Goal: Book appointment/travel/reservation

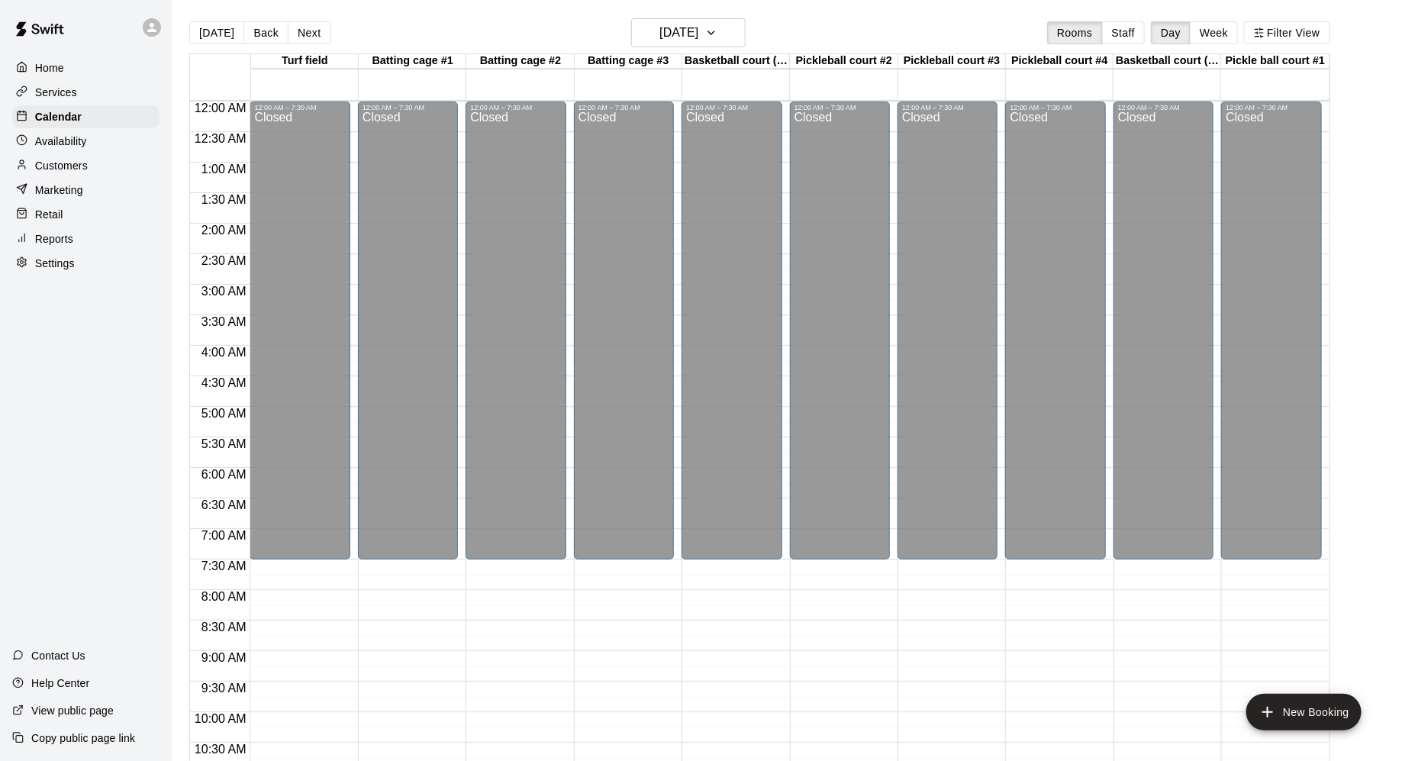
scroll to position [776, 0]
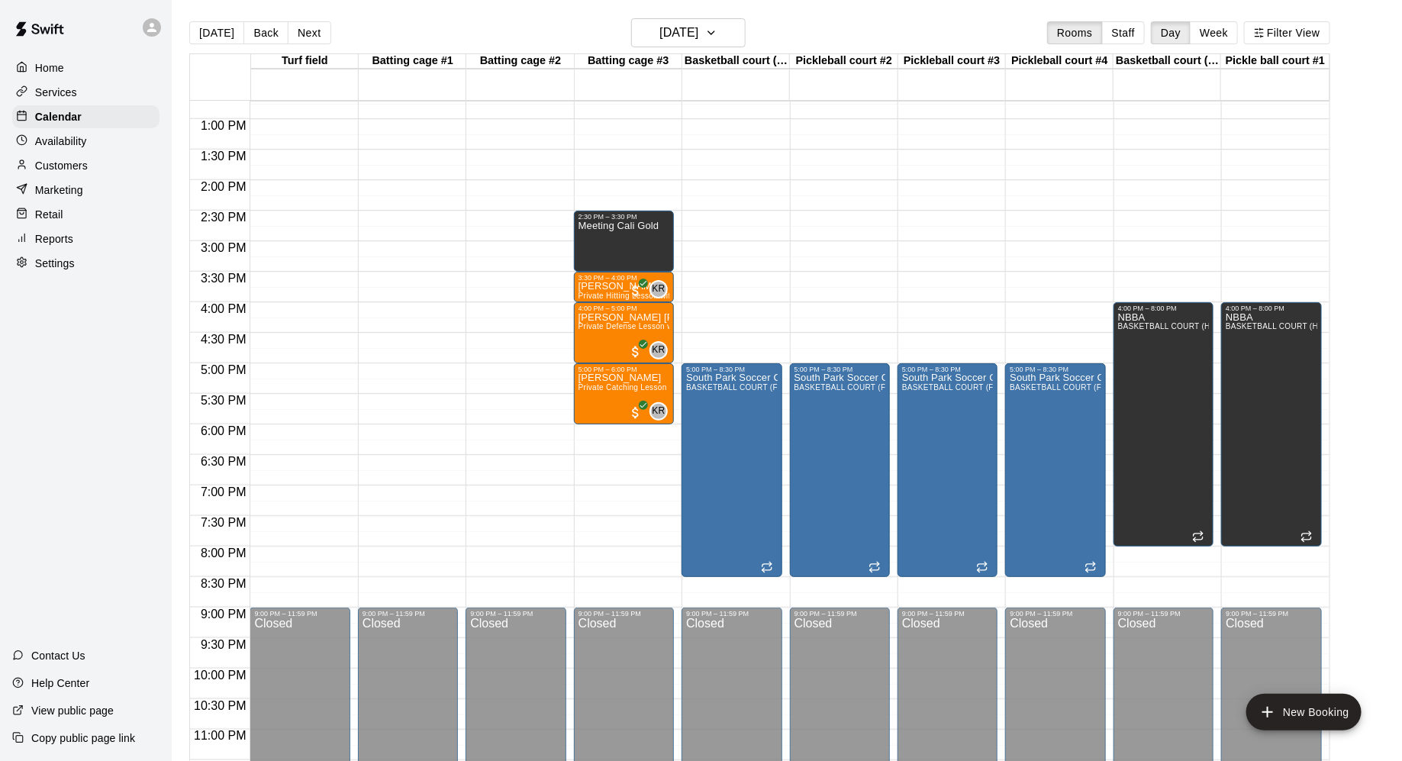
click at [759, 34] on div "[DATE] Back [DATE][DATE] Rooms Staff Day Week Filter View" at bounding box center [759, 35] width 1141 height 35
click at [717, 35] on icon "button" at bounding box center [711, 33] width 12 height 18
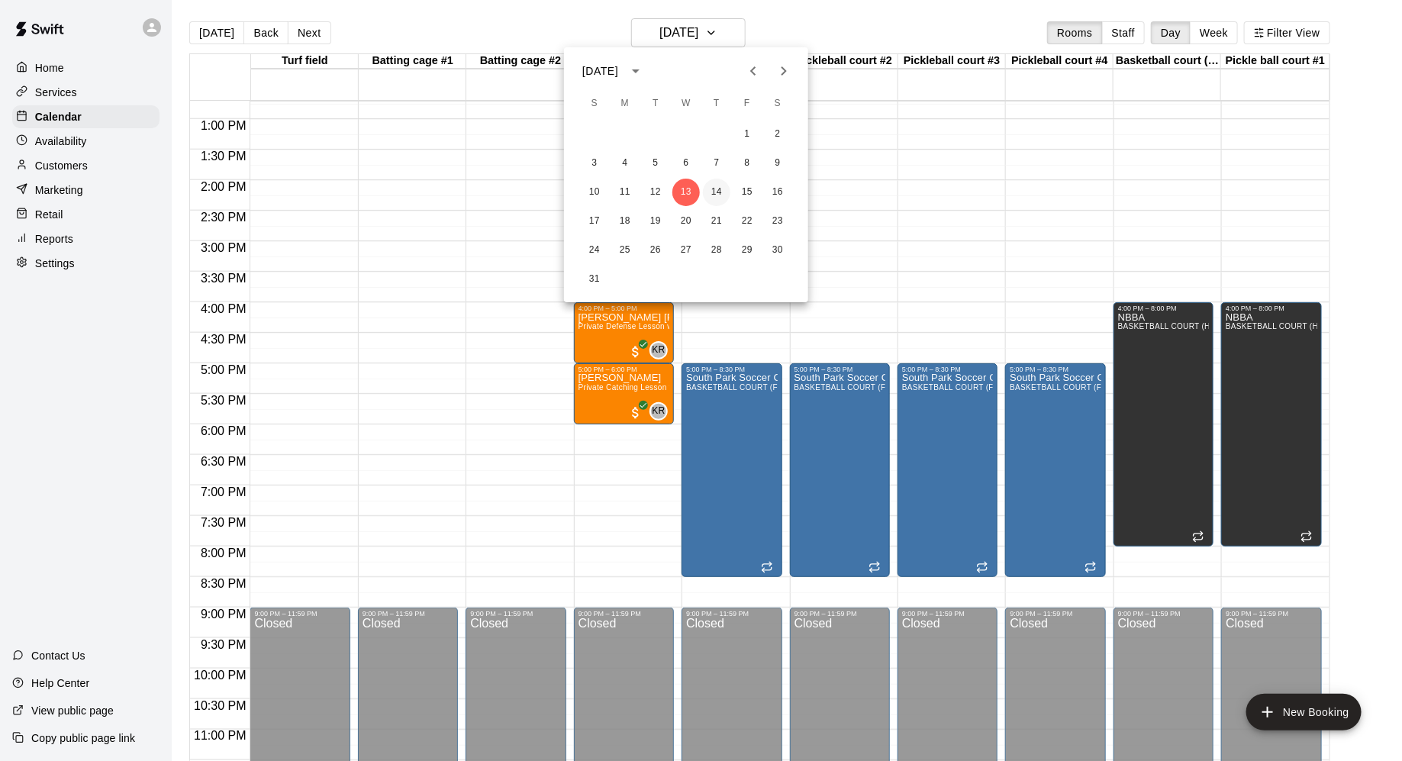
click at [717, 182] on button "14" at bounding box center [716, 192] width 27 height 27
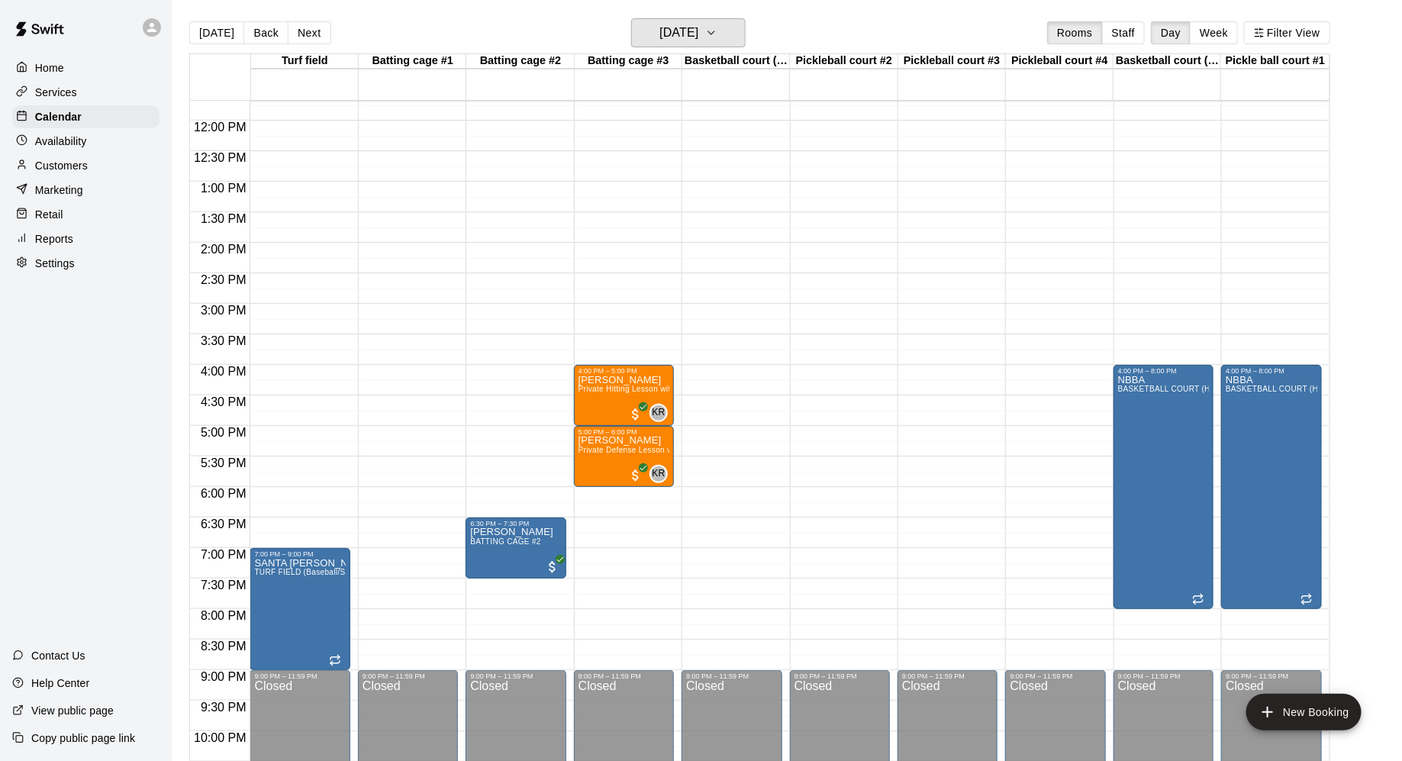
scroll to position [714, 0]
click at [604, 248] on div "12:00 AM – 7:30 AM Closed 4:00 PM – 5:00 PM [PERSON_NAME] Private Hitting Lesso…" at bounding box center [624, 119] width 100 height 1465
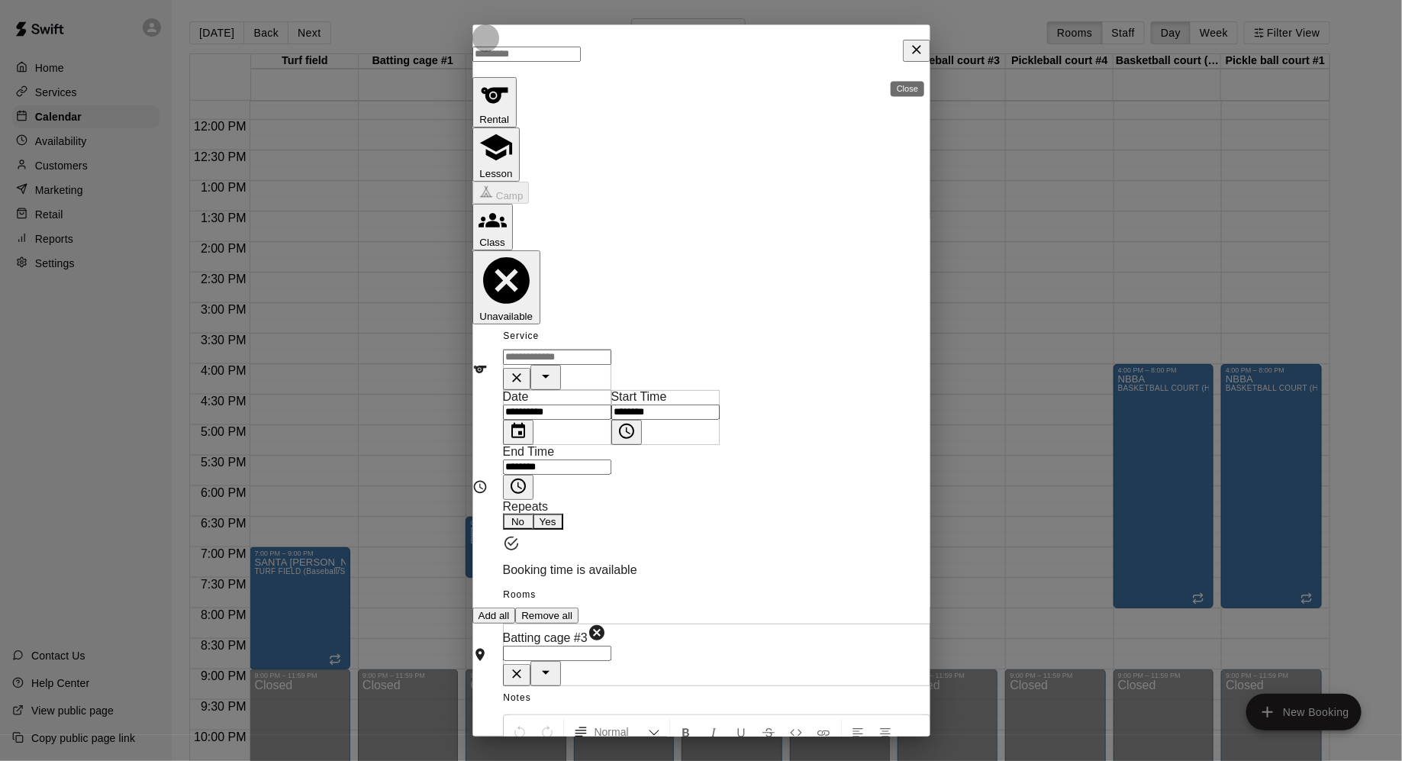
click at [909, 57] on icon "Close" at bounding box center [916, 49] width 15 height 15
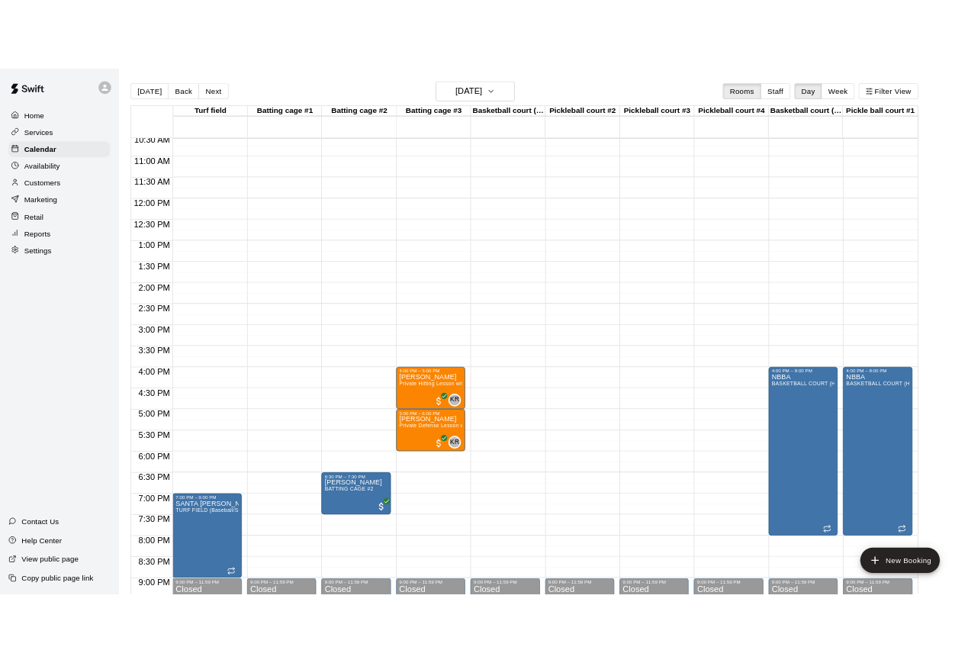
scroll to position [655, 0]
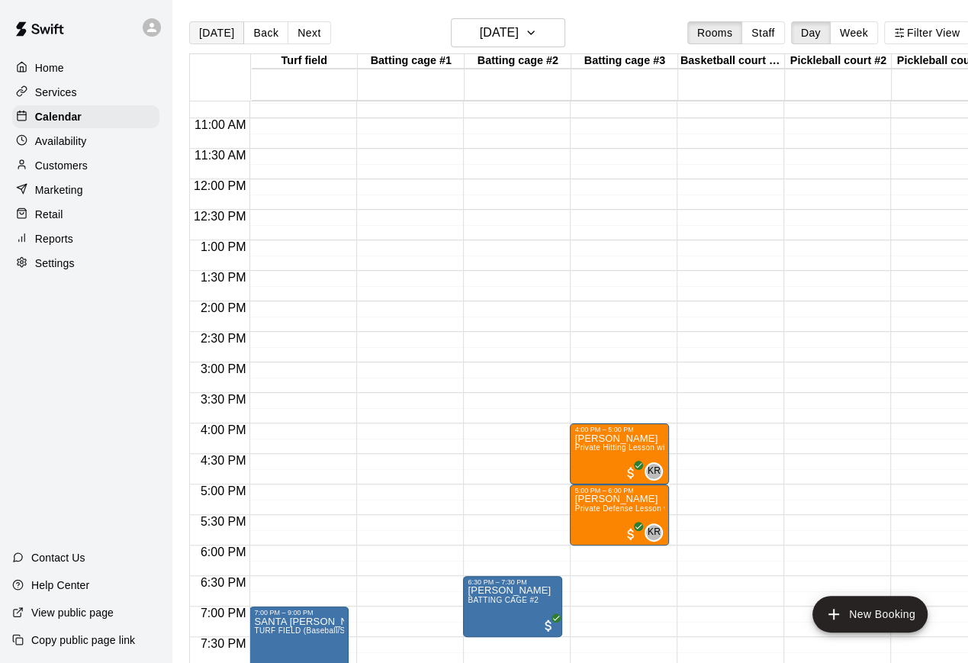
click at [214, 37] on button "[DATE]" at bounding box center [216, 32] width 55 height 23
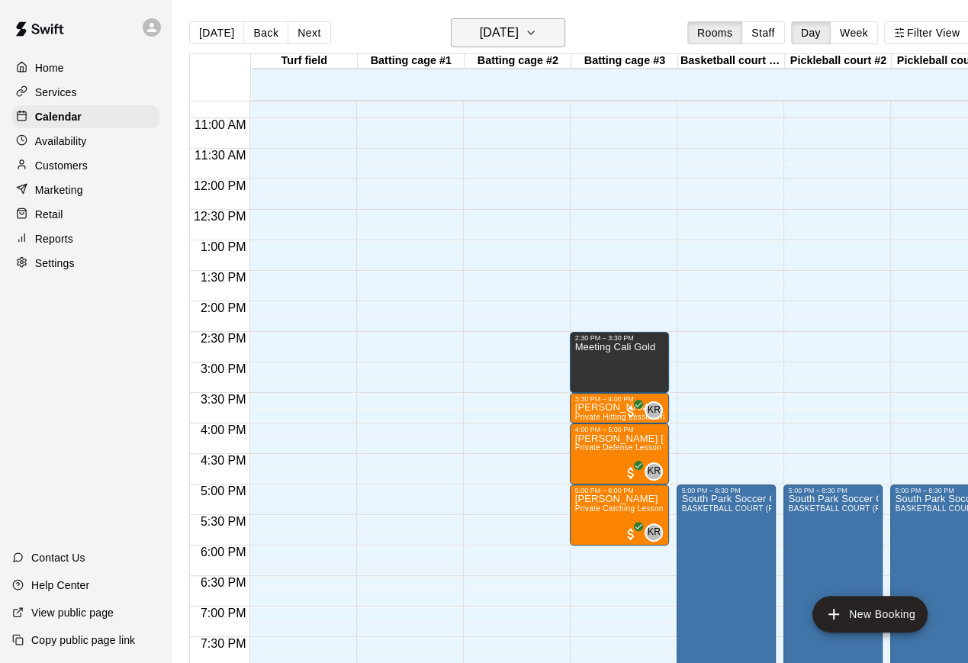
click at [537, 36] on icon "button" at bounding box center [531, 33] width 12 height 18
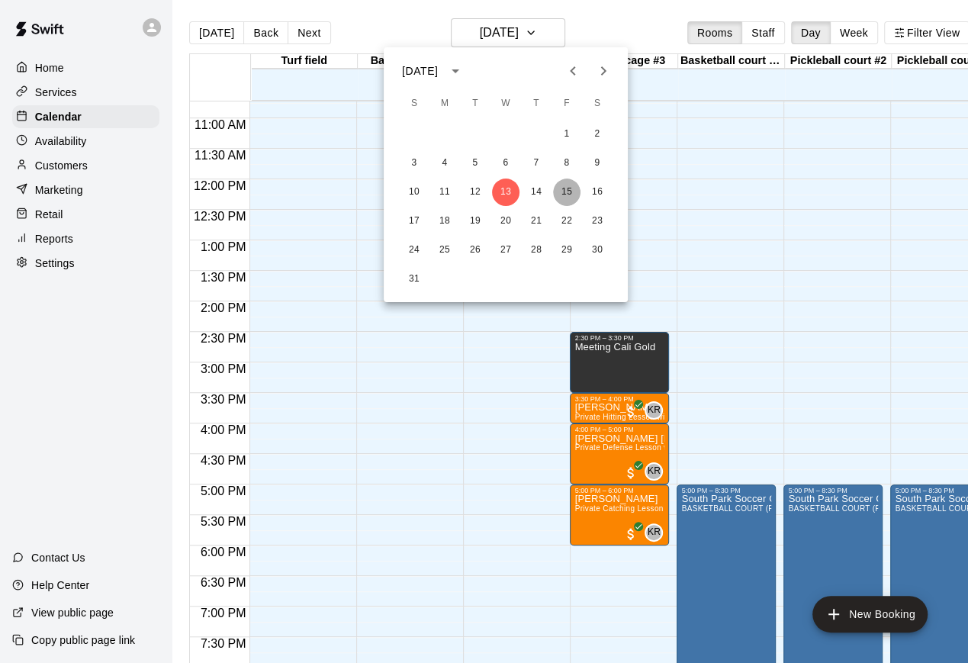
click at [572, 192] on button "15" at bounding box center [566, 192] width 27 height 27
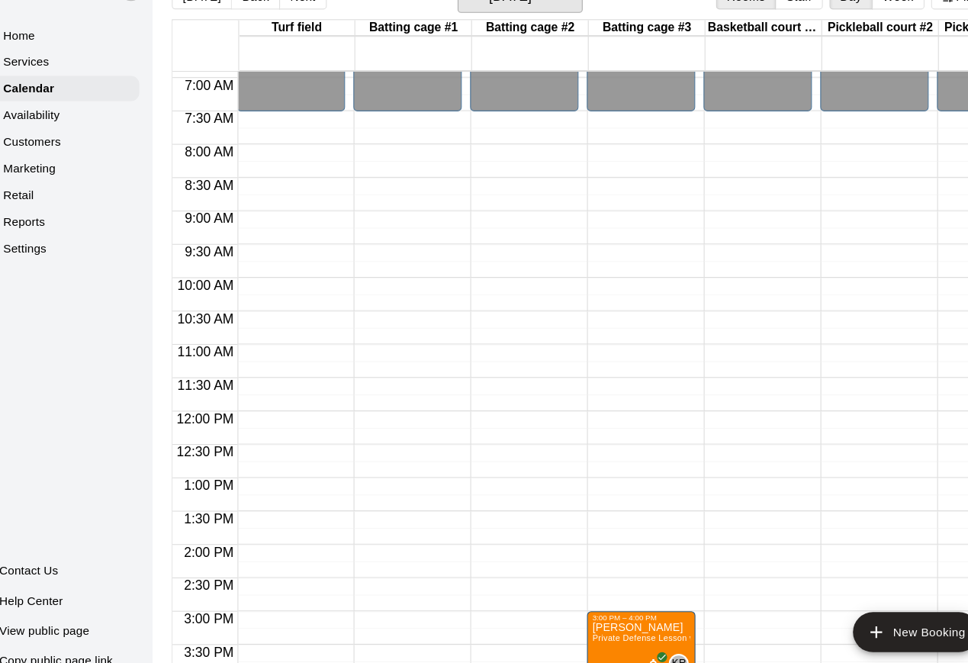
scroll to position [364, 1]
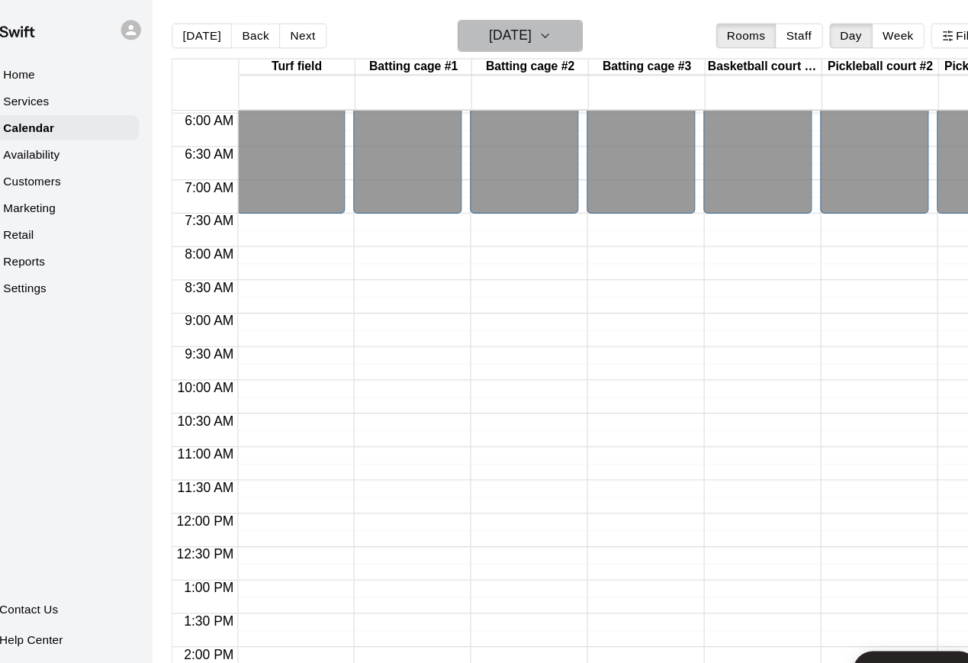
click at [500, 40] on h6 "[DATE]" at bounding box center [499, 32] width 39 height 21
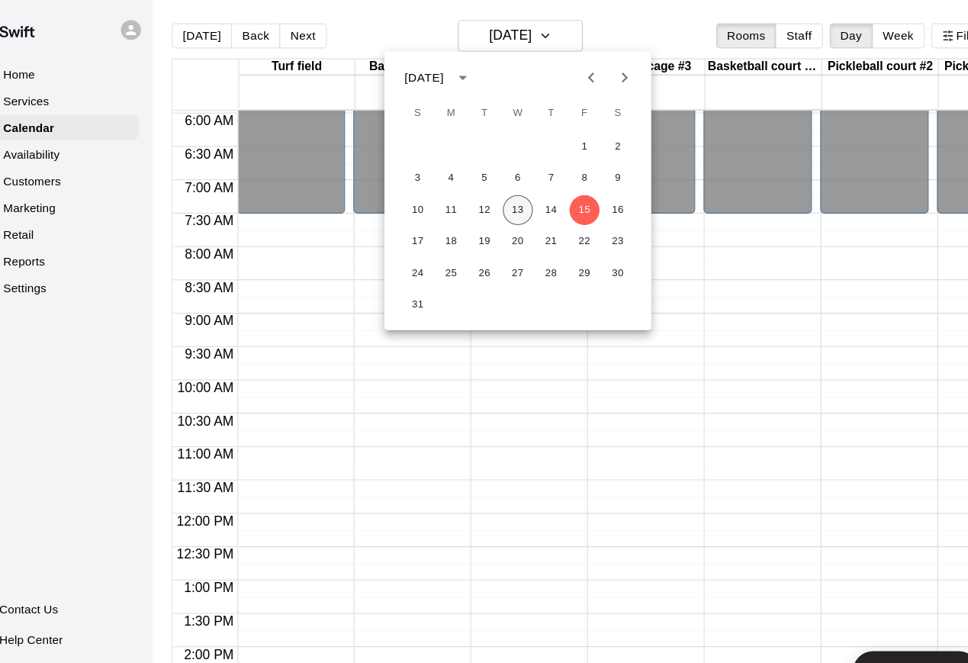
click at [498, 193] on button "13" at bounding box center [505, 192] width 27 height 27
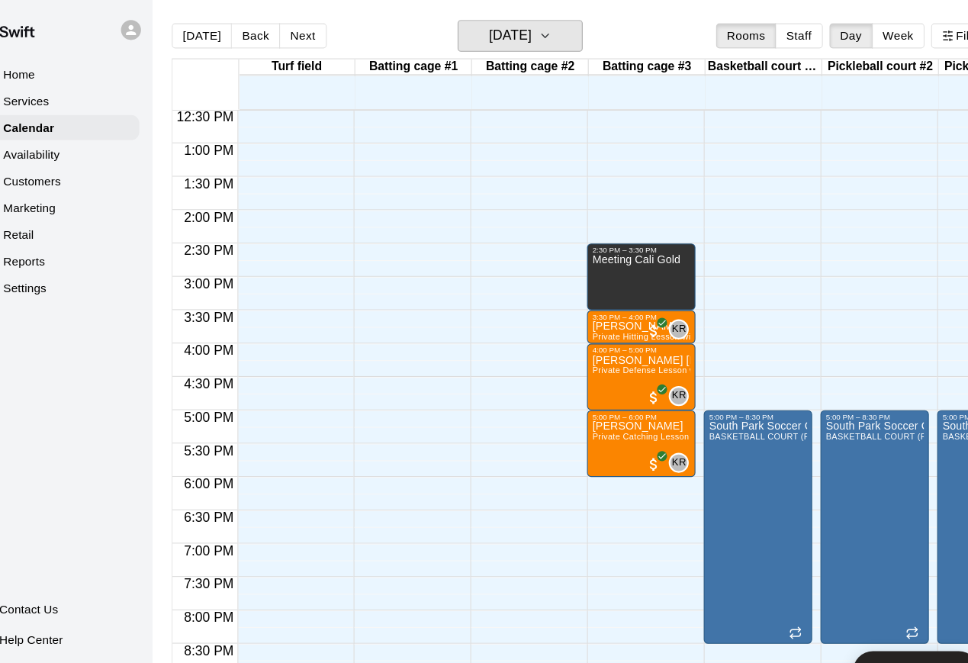
scroll to position [765, 1]
click at [568, 48] on div "[DATE] Back [DATE][DATE] Rooms Staff Day Week Filter View" at bounding box center [579, 35] width 781 height 35
click at [537, 40] on icon "button" at bounding box center [531, 33] width 12 height 18
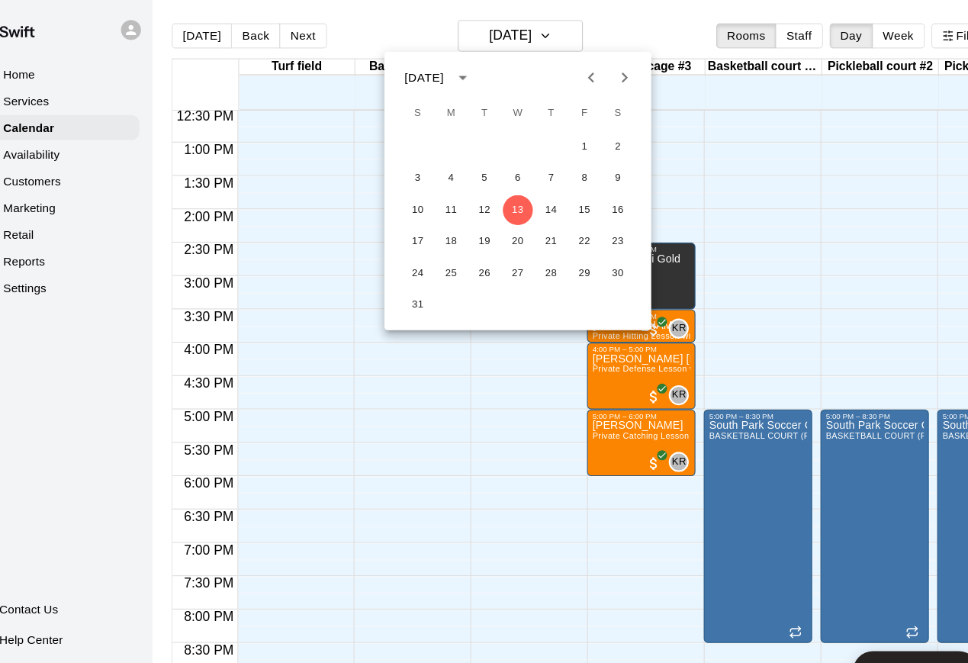
click at [556, 37] on div at bounding box center [484, 331] width 968 height 663
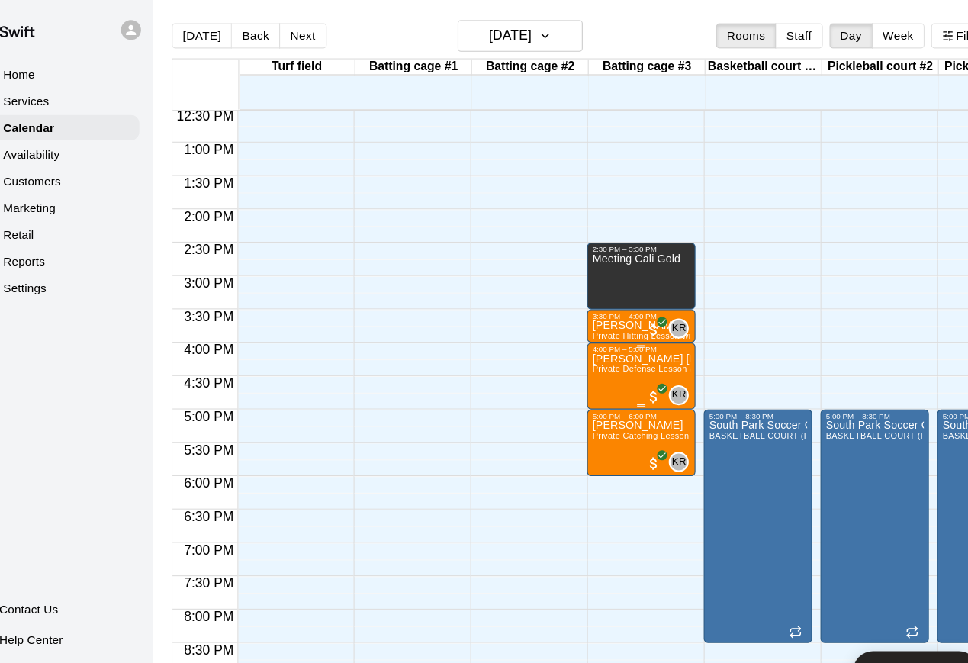
click at [604, 329] on p "[PERSON_NAME] [PERSON_NAME]" at bounding box center [619, 329] width 90 height 0
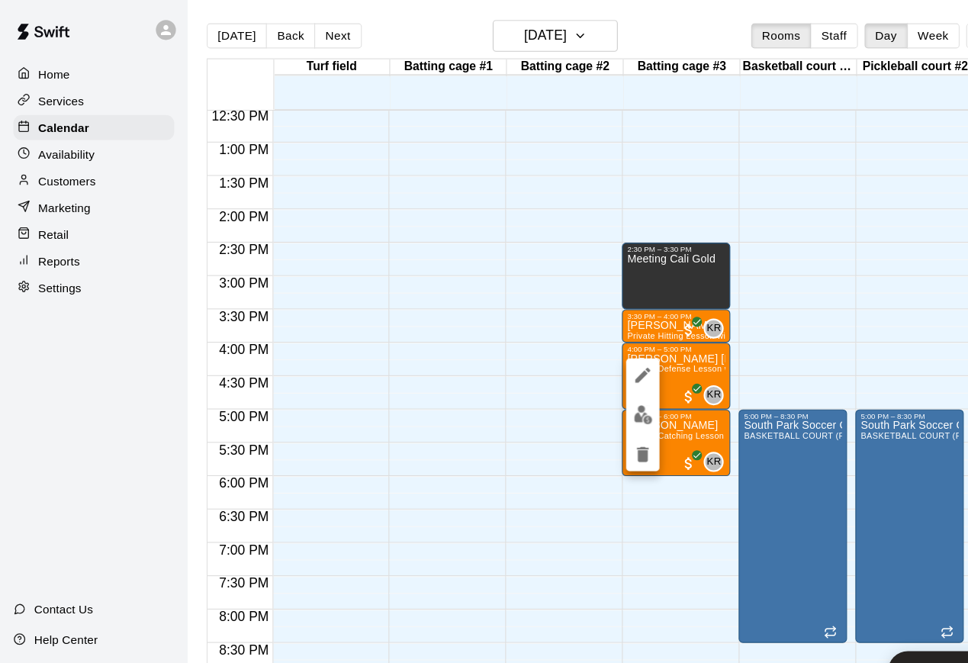
click at [511, 259] on div at bounding box center [484, 331] width 968 height 663
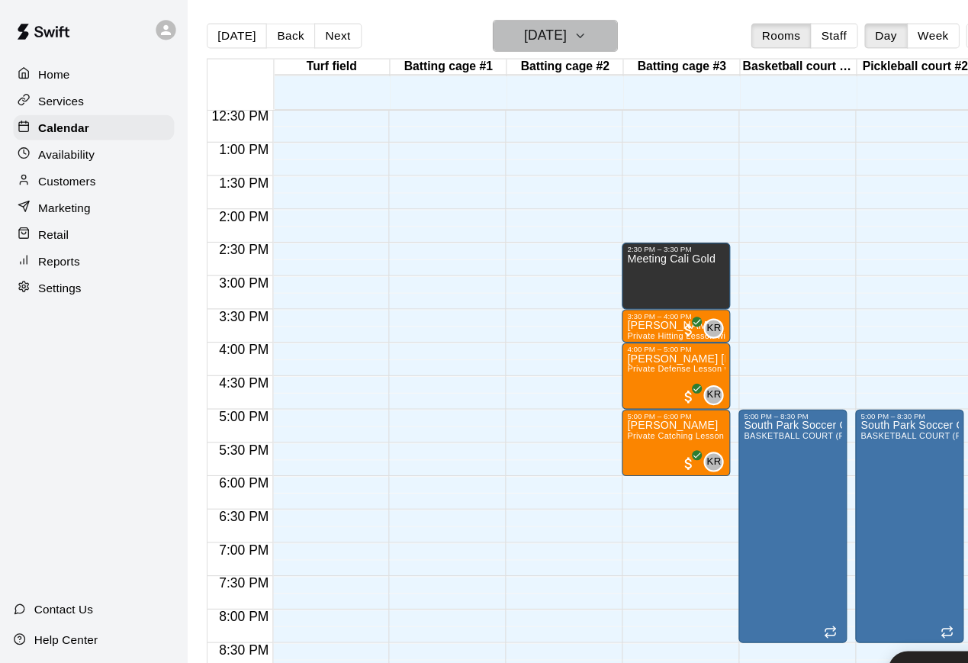
click at [534, 34] on icon "button" at bounding box center [531, 32] width 6 height 3
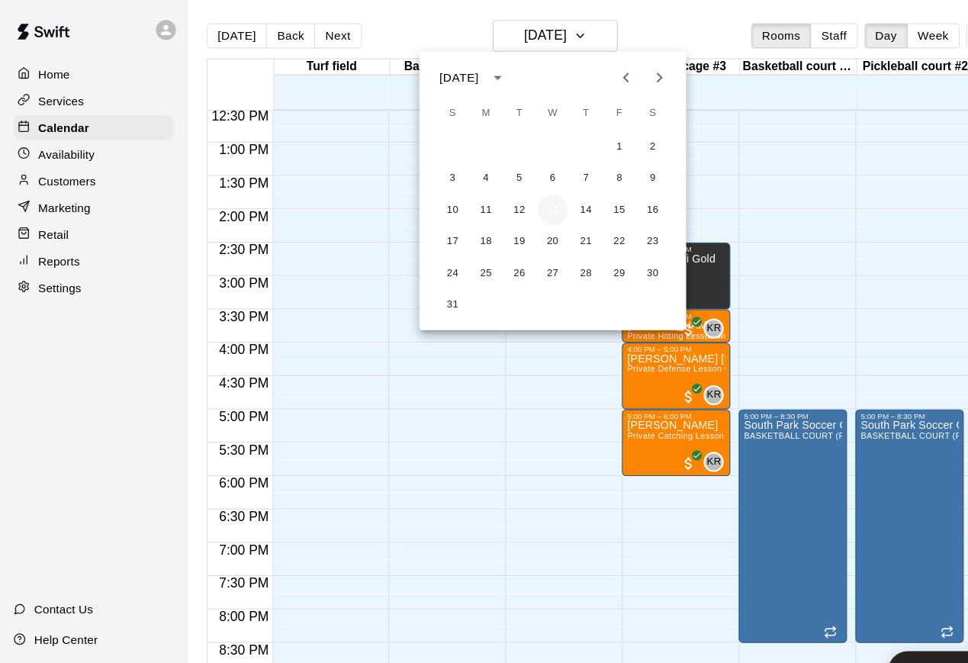
click at [501, 193] on button "13" at bounding box center [505, 192] width 27 height 27
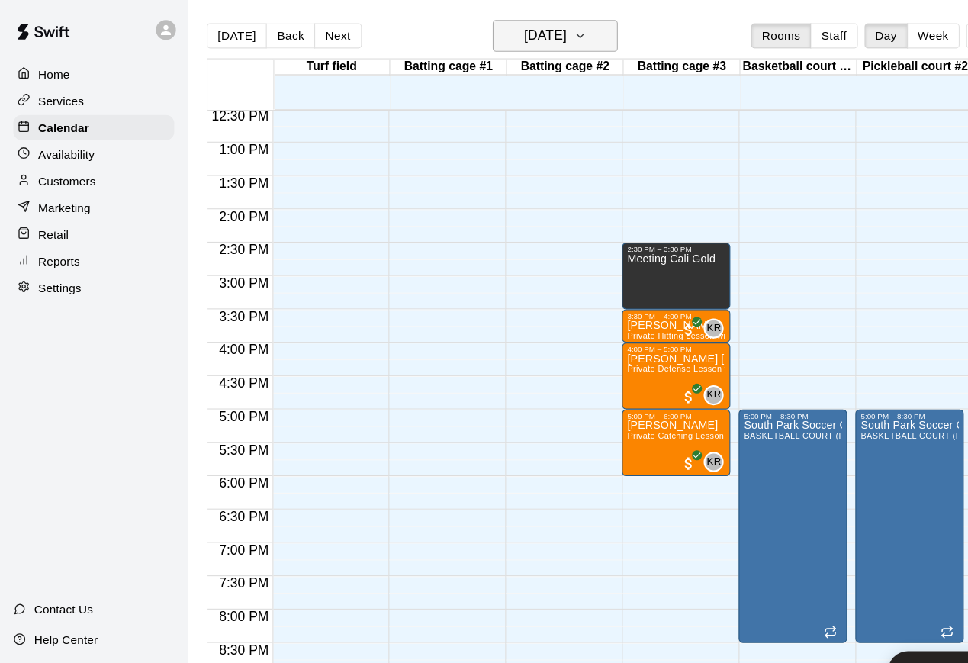
click at [537, 31] on icon "button" at bounding box center [531, 33] width 12 height 18
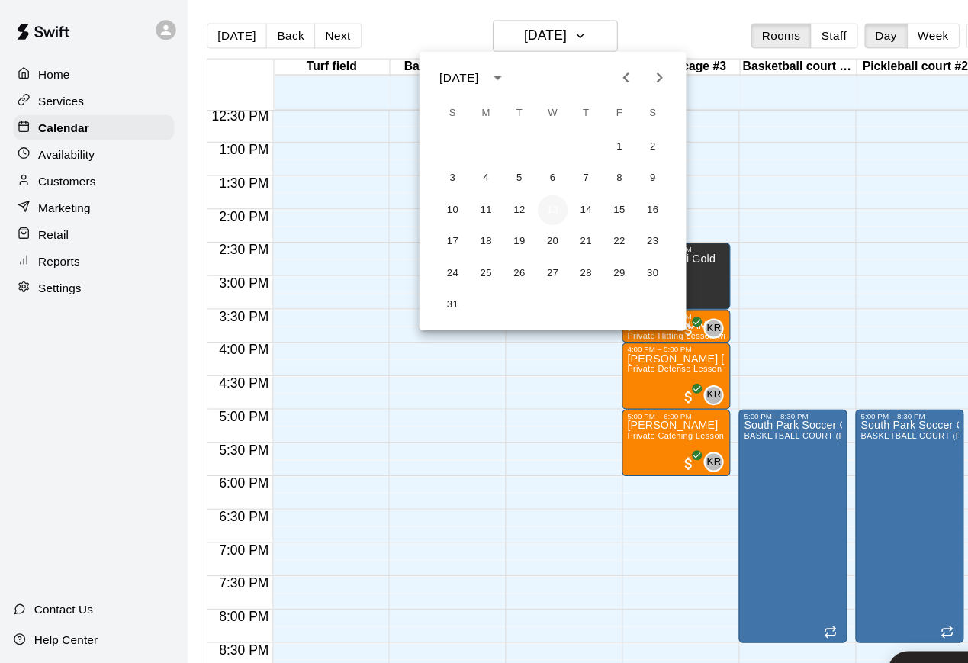
click at [504, 188] on button "13" at bounding box center [505, 192] width 27 height 27
